Goal: Transaction & Acquisition: Subscribe to service/newsletter

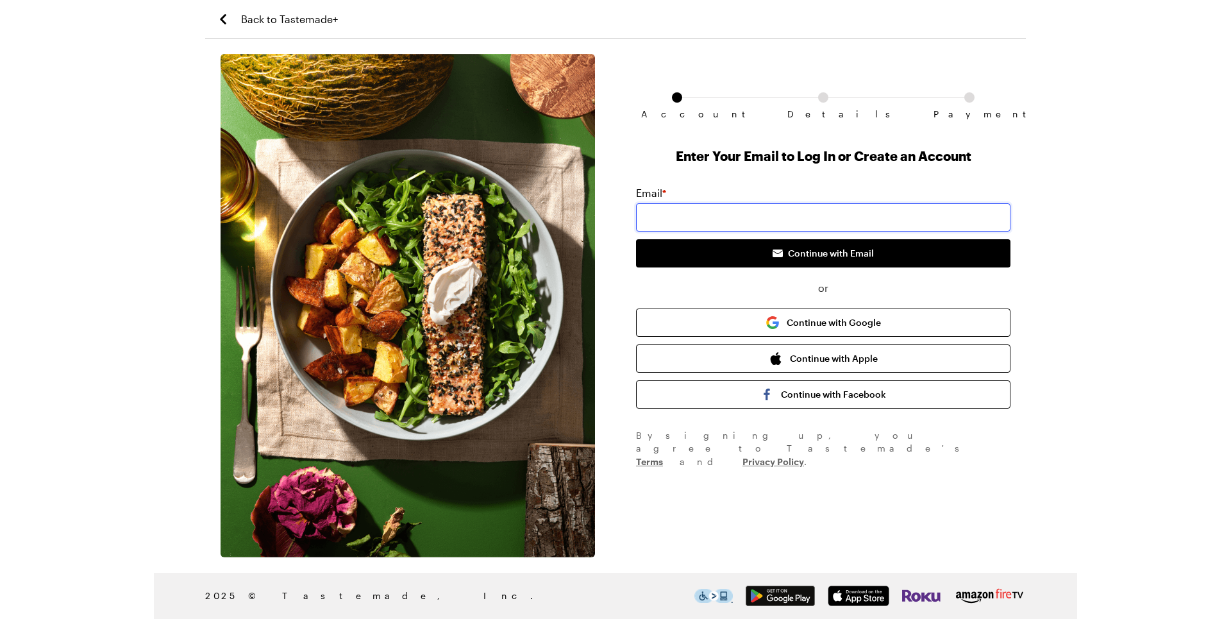
click at [719, 219] on input "email" at bounding box center [823, 217] width 374 height 28
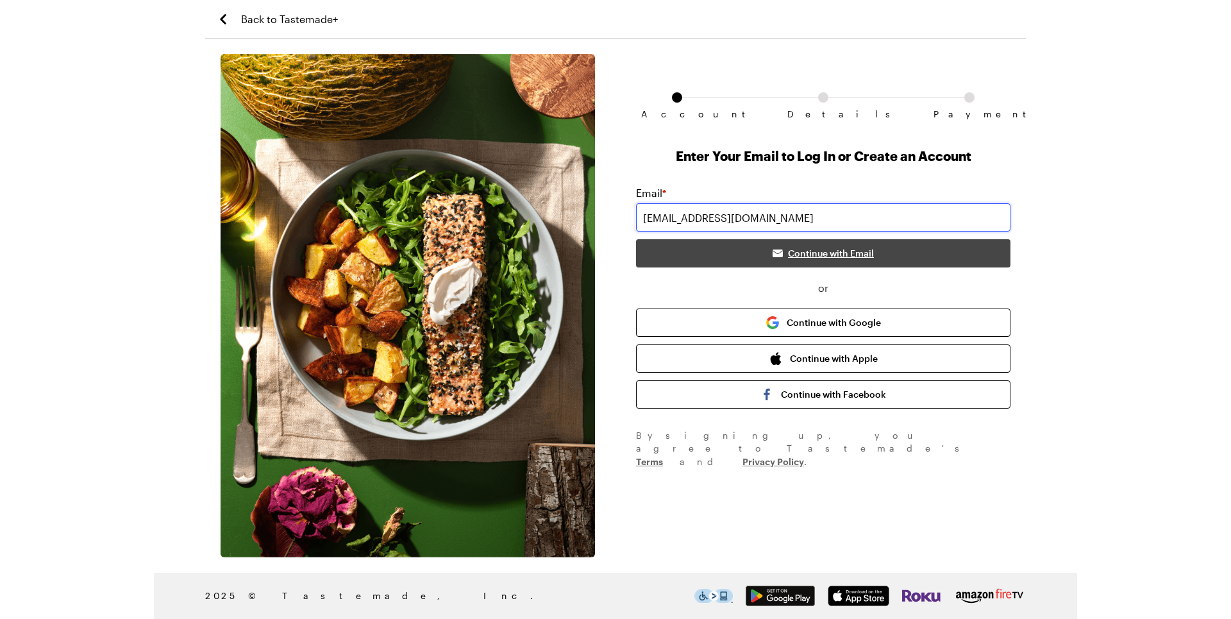
type input "[EMAIL_ADDRESS][DOMAIN_NAME]"
click at [832, 250] on span "Continue with Email" at bounding box center [831, 253] width 86 height 13
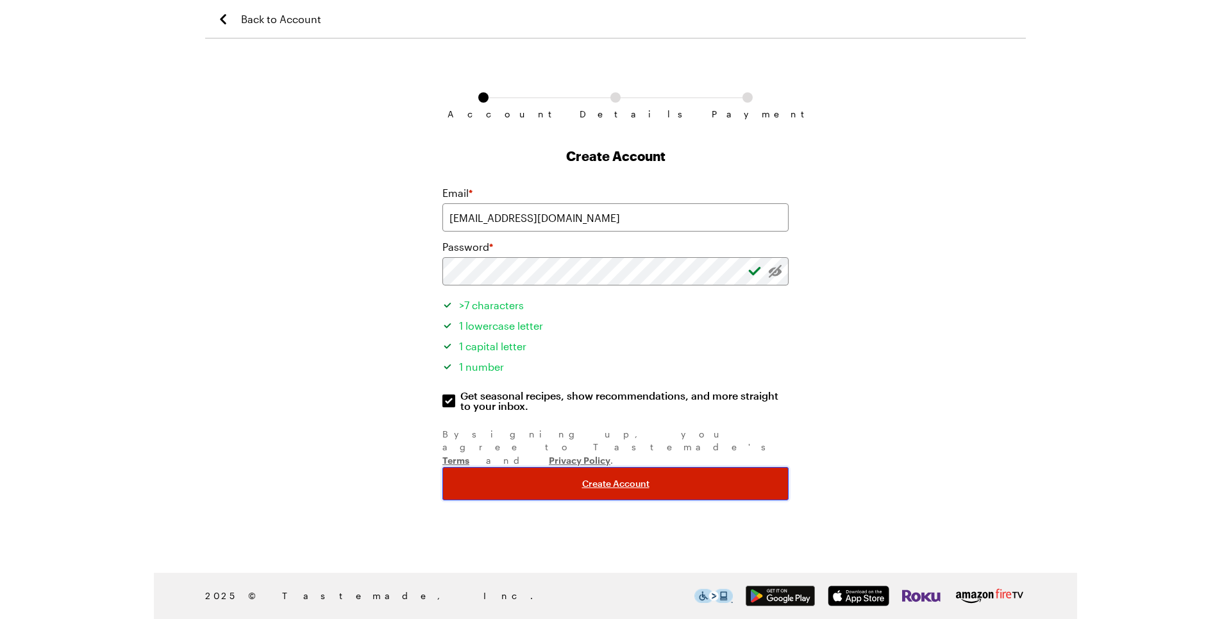
click at [610, 477] on span "Create Account" at bounding box center [615, 483] width 67 height 13
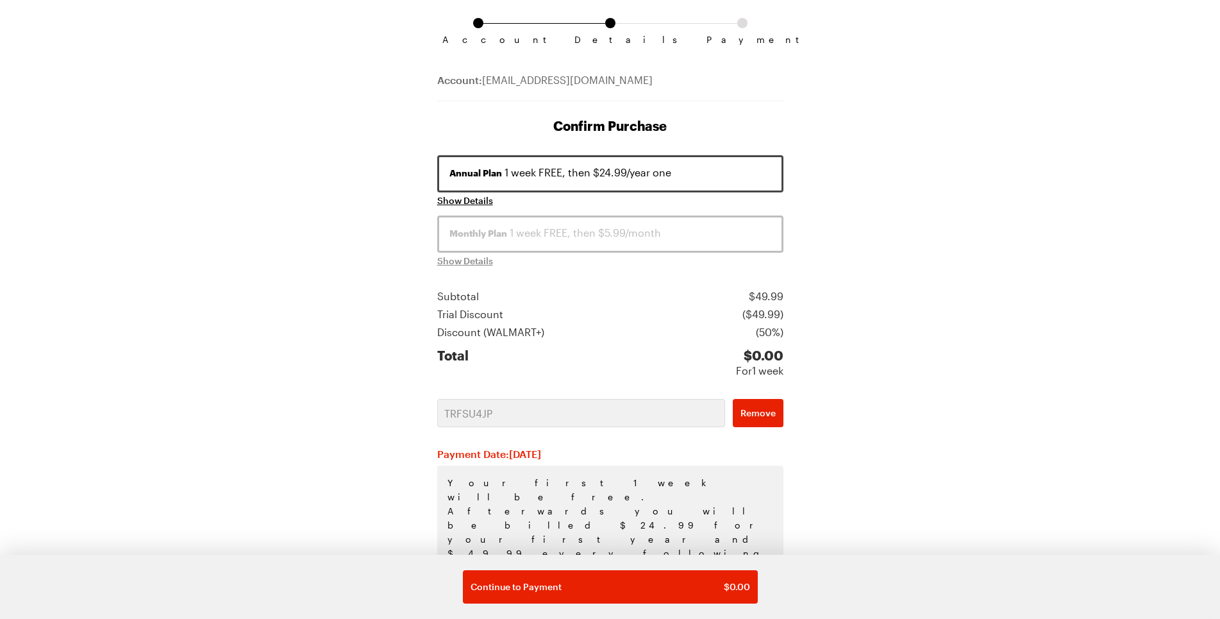
scroll to position [95, 0]
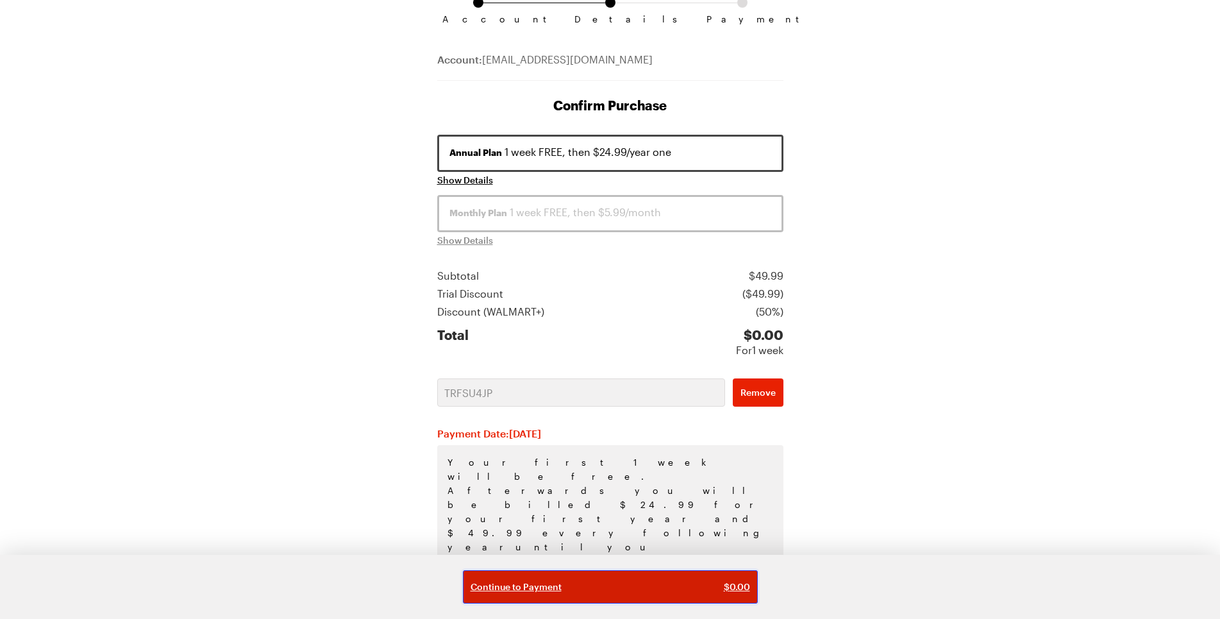
click at [544, 582] on span "Continue to Payment" at bounding box center [516, 586] width 91 height 13
